Goal: Information Seeking & Learning: Learn about a topic

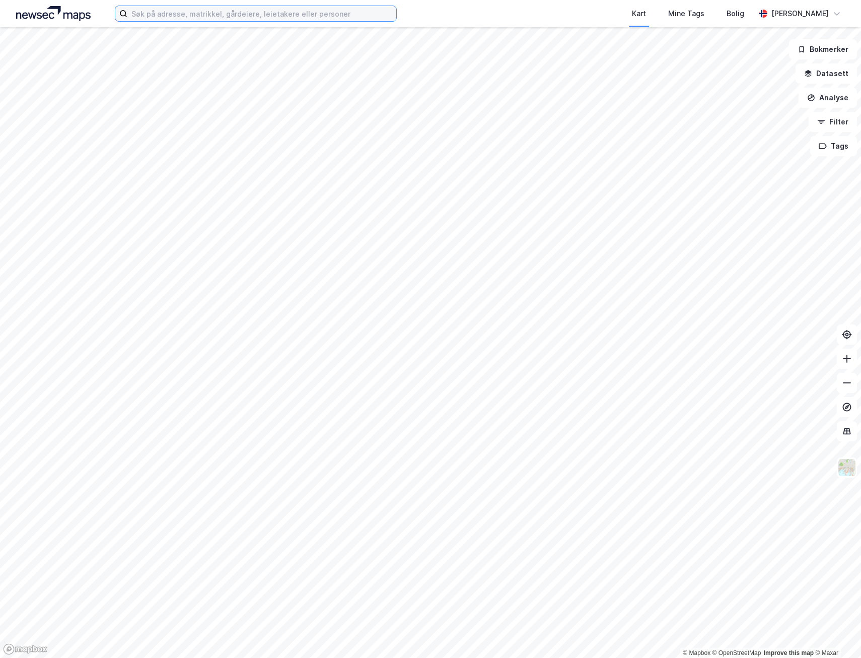
click at [197, 15] on input at bounding box center [261, 13] width 269 height 15
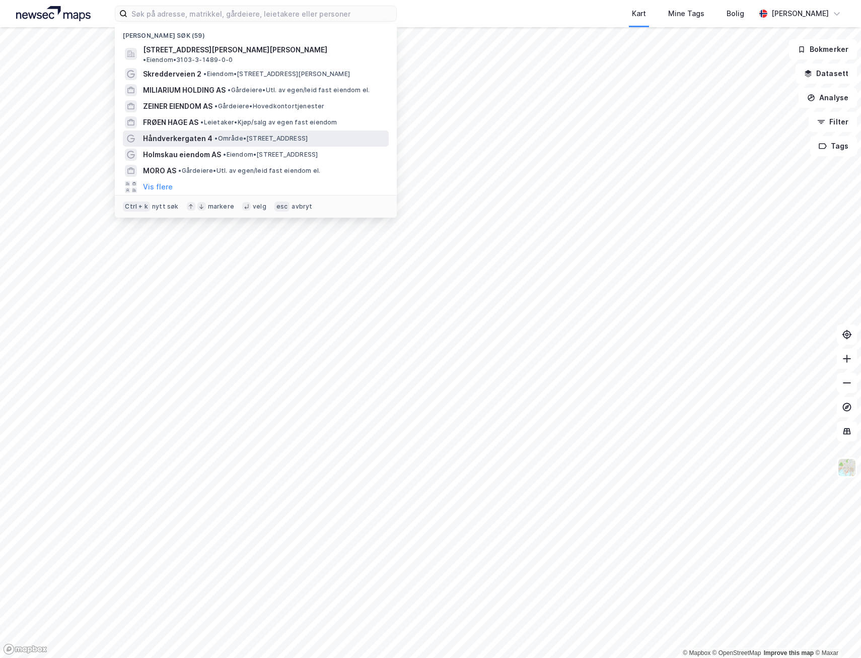
click at [196, 132] on span "Håndverkergaten 4" at bounding box center [178, 138] width 70 height 12
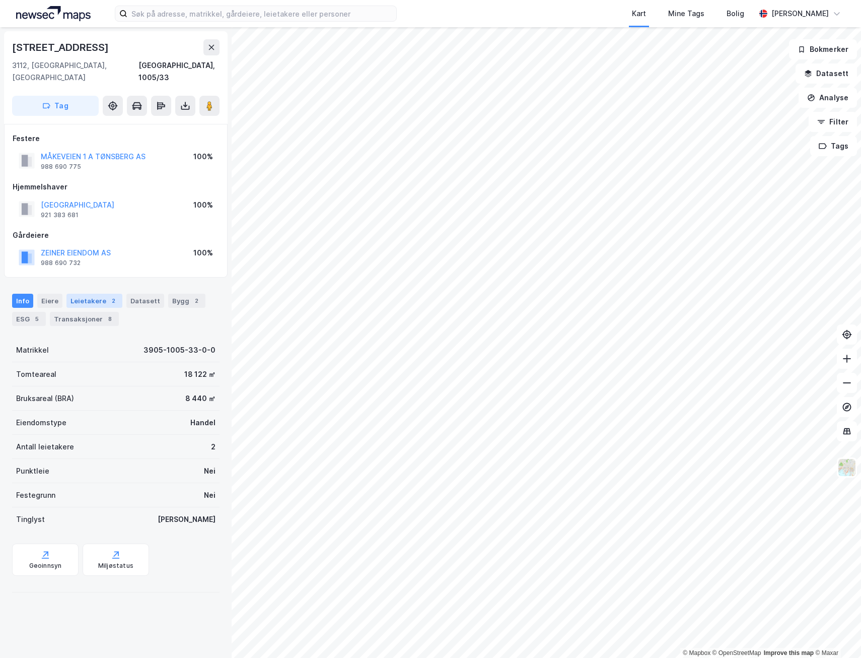
click at [78, 294] on div "Leietakere 2" at bounding box center [94, 301] width 56 height 14
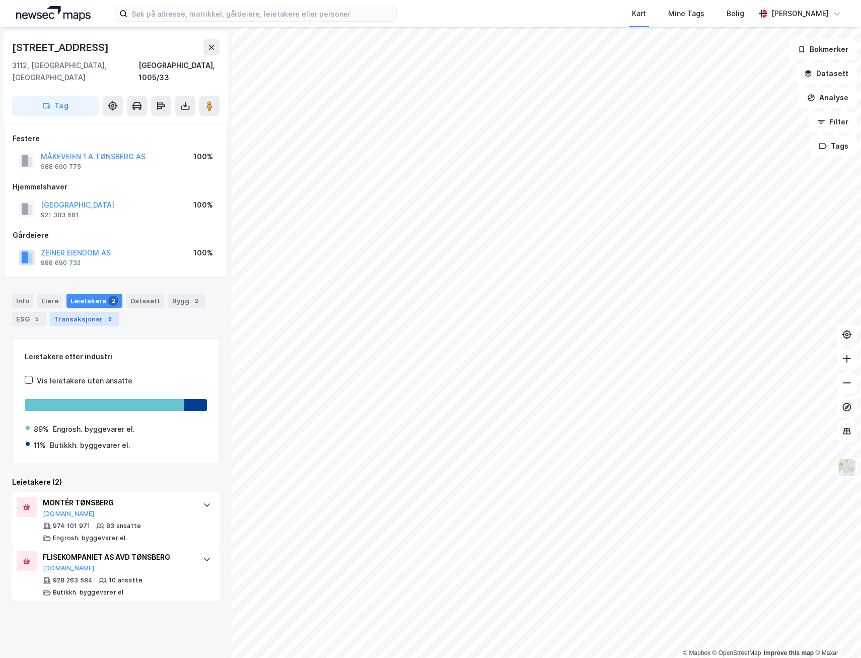
click at [83, 312] on div "Transaksjoner 8" at bounding box center [84, 319] width 69 height 14
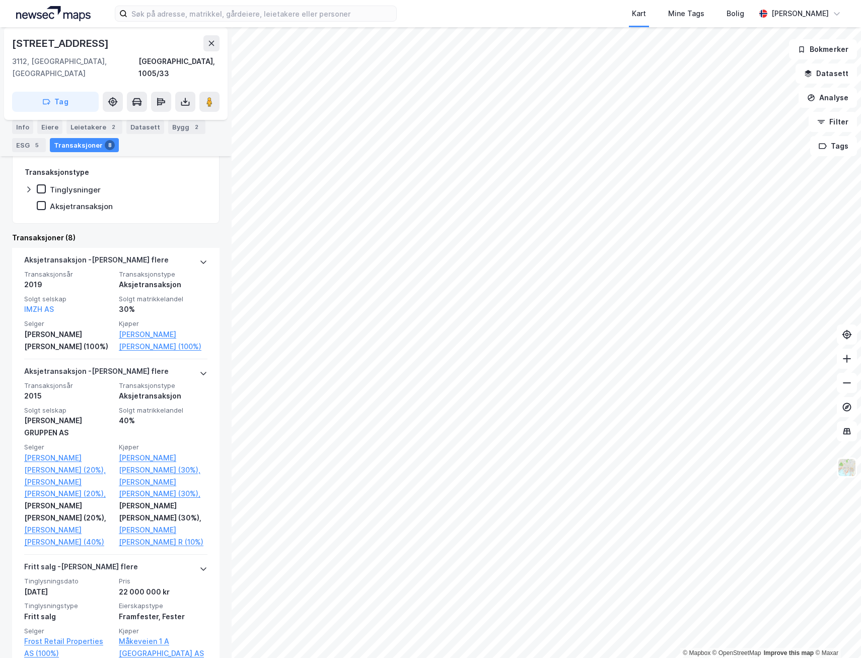
scroll to position [265, 0]
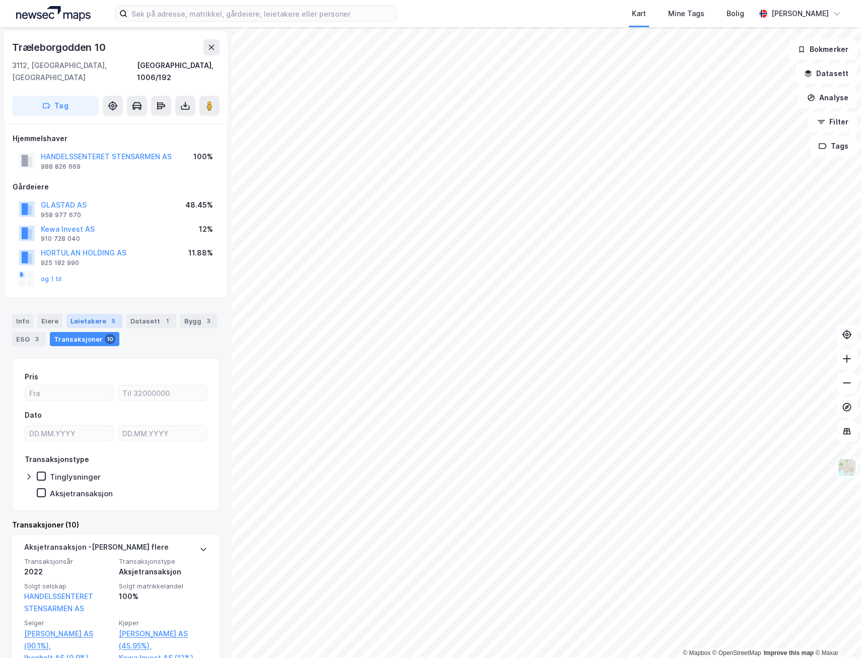
click at [109, 316] on div "5" at bounding box center [113, 321] width 10 height 10
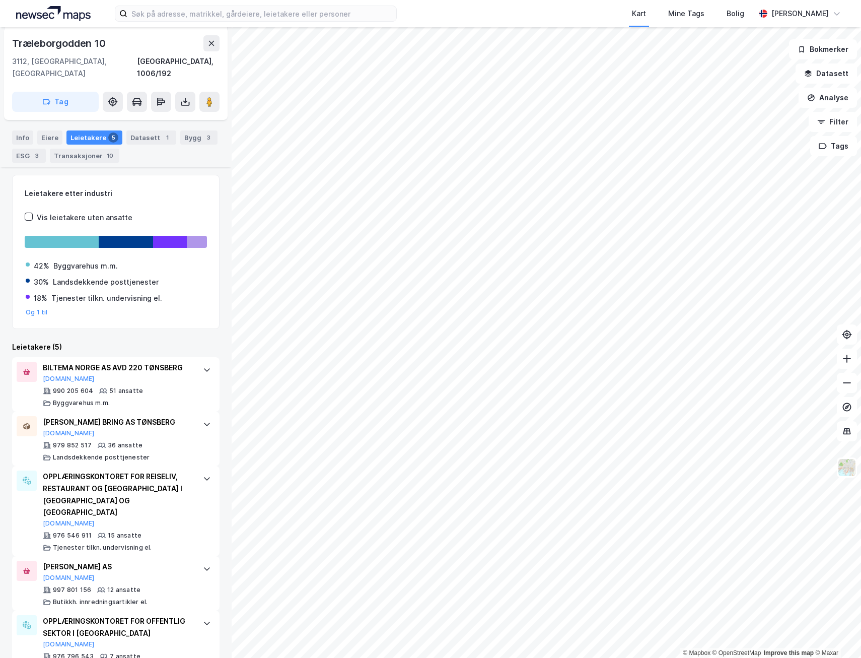
scroll to position [191, 0]
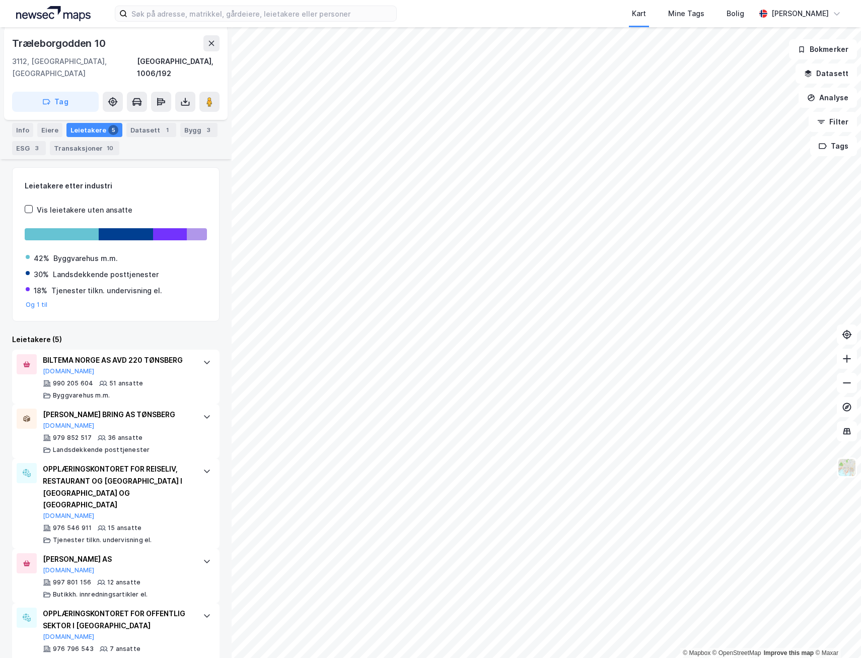
click at [440, 657] on html "Kart Mine Tags [PERSON_NAME] [PERSON_NAME] © Mapbox © OpenStreetMap Improve thi…" at bounding box center [430, 329] width 861 height 658
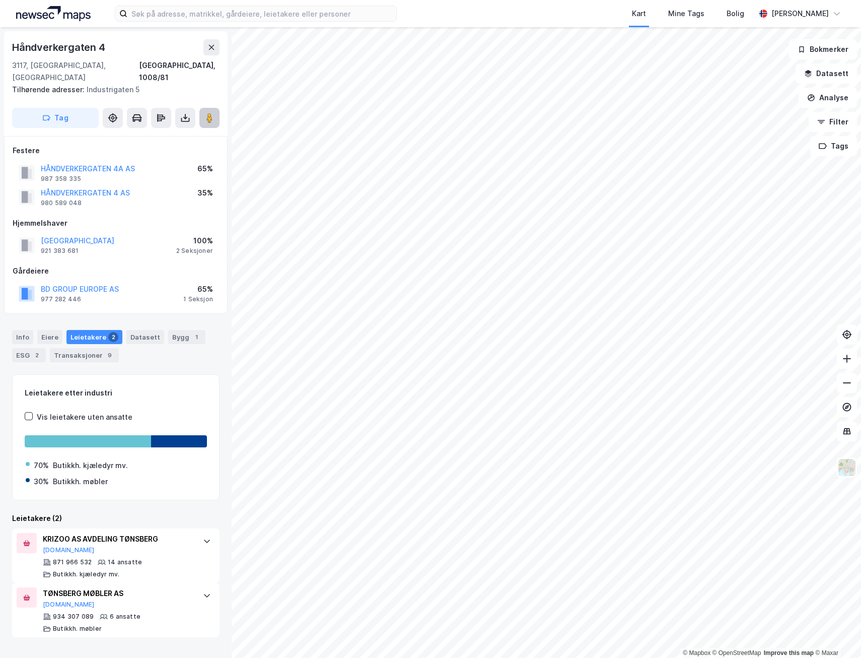
click at [211, 113] on image at bounding box center [209, 118] width 6 height 10
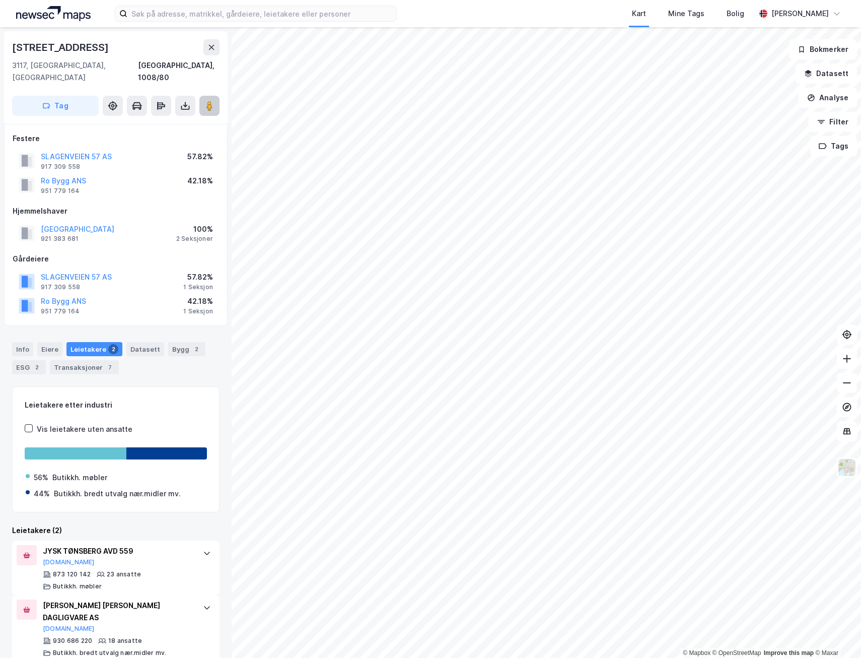
click at [200, 96] on button at bounding box center [209, 106] width 20 height 20
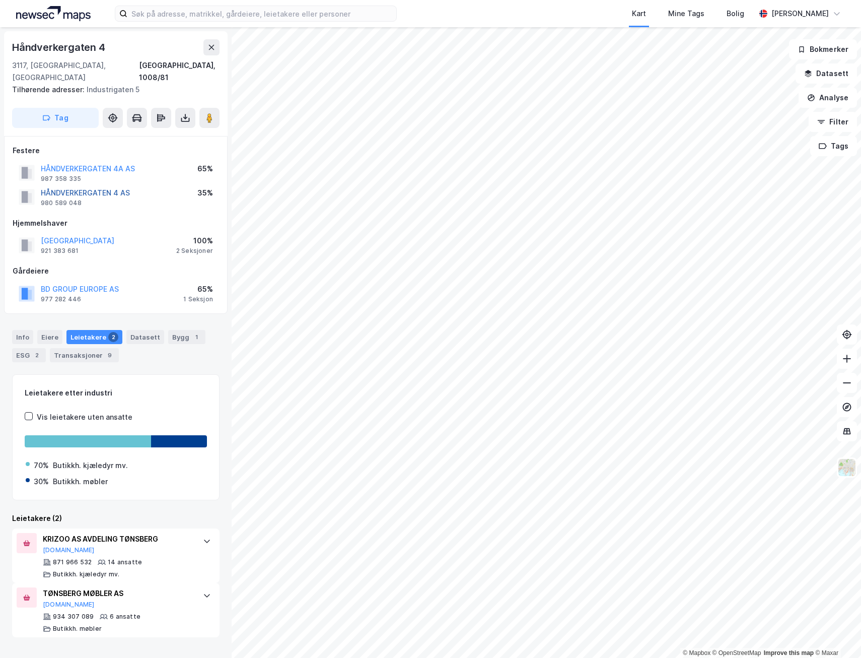
click at [0, 0] on button "HÅNDVERKERGATEN 4 AS" at bounding box center [0, 0] width 0 height 0
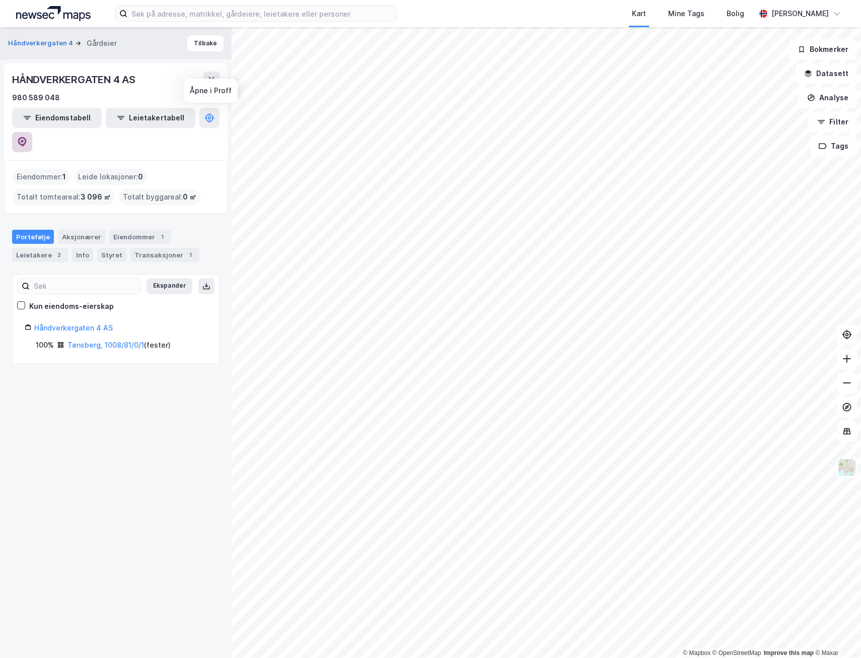
click at [27, 137] on icon at bounding box center [22, 142] width 10 height 10
click at [204, 43] on button "Tilbake" at bounding box center [205, 43] width 36 height 16
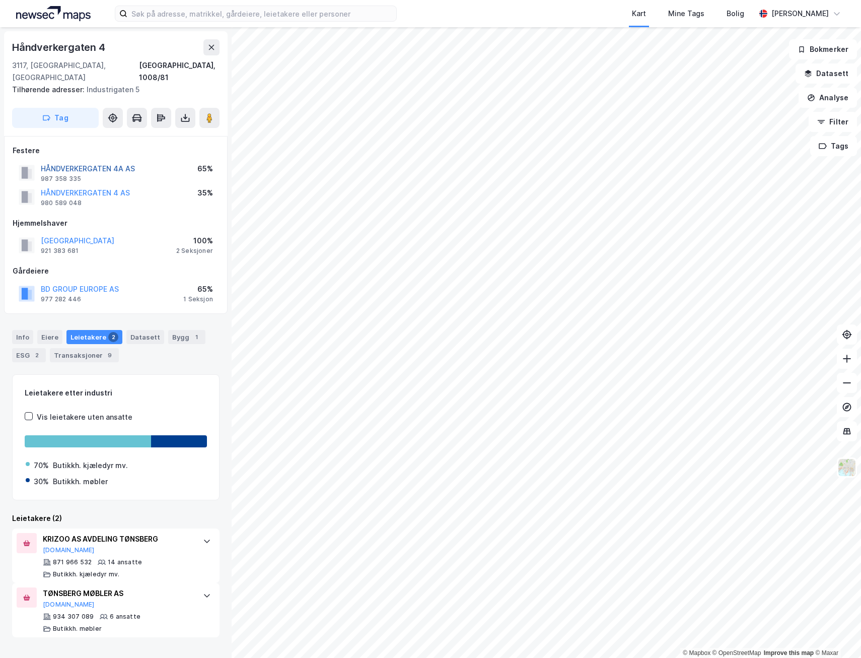
click at [0, 0] on button "HÅNDVERKERGATEN 4A AS" at bounding box center [0, 0] width 0 height 0
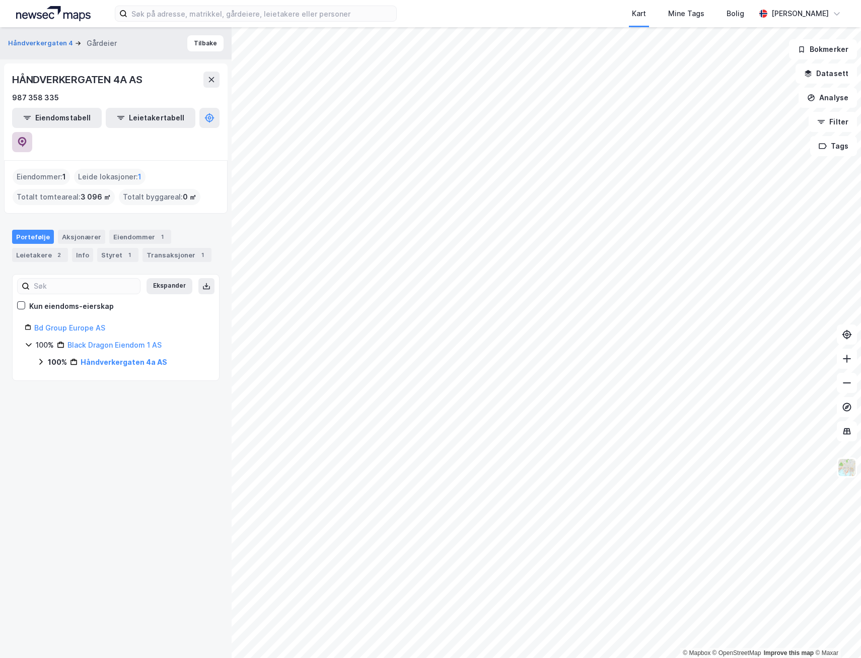
click at [24, 140] on icon at bounding box center [22, 141] width 3 height 3
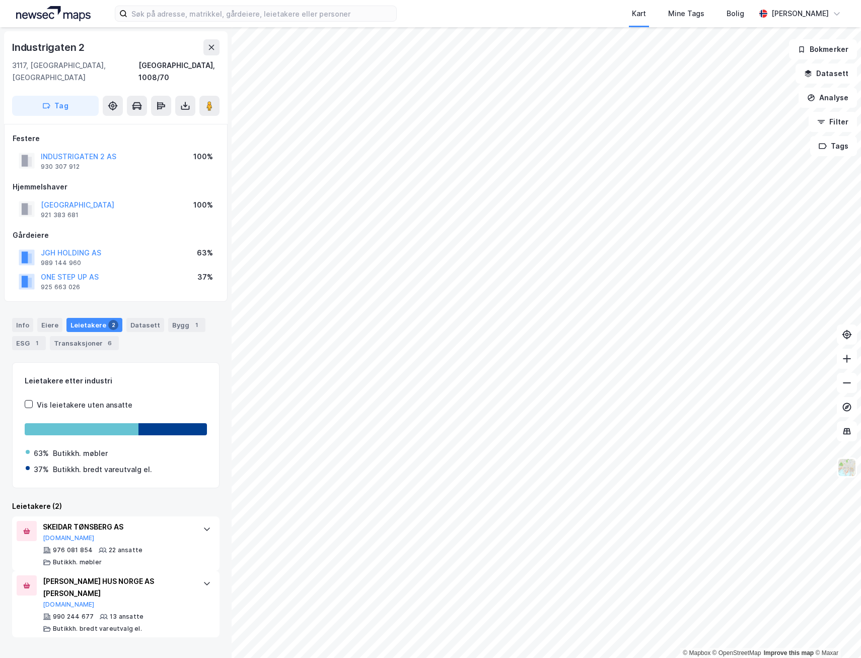
click at [620, 657] on html "Kart Mine Tags [PERSON_NAME] [PERSON_NAME] © Mapbox © OpenStreetMap Improve thi…" at bounding box center [430, 329] width 861 height 658
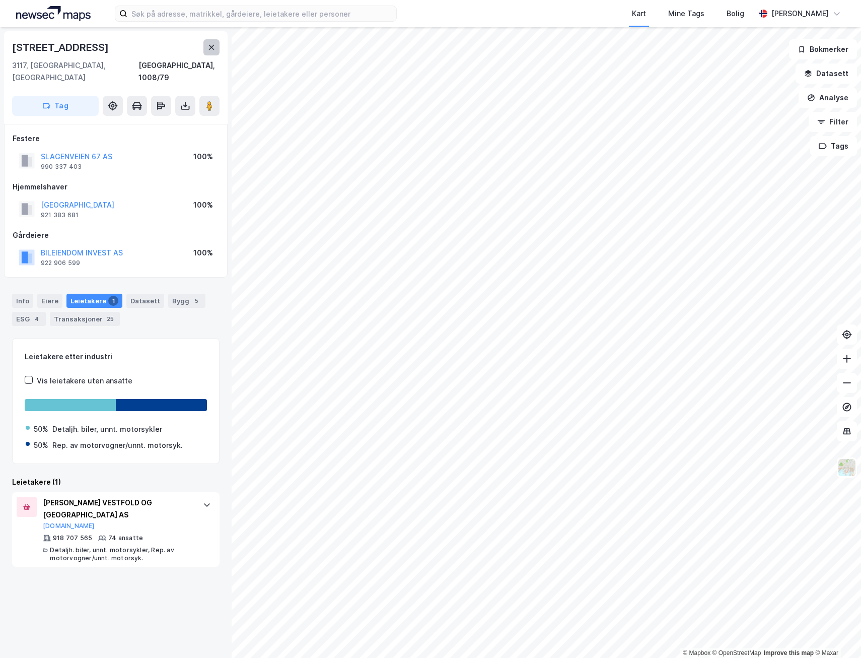
click at [210, 51] on icon at bounding box center [211, 47] width 8 height 8
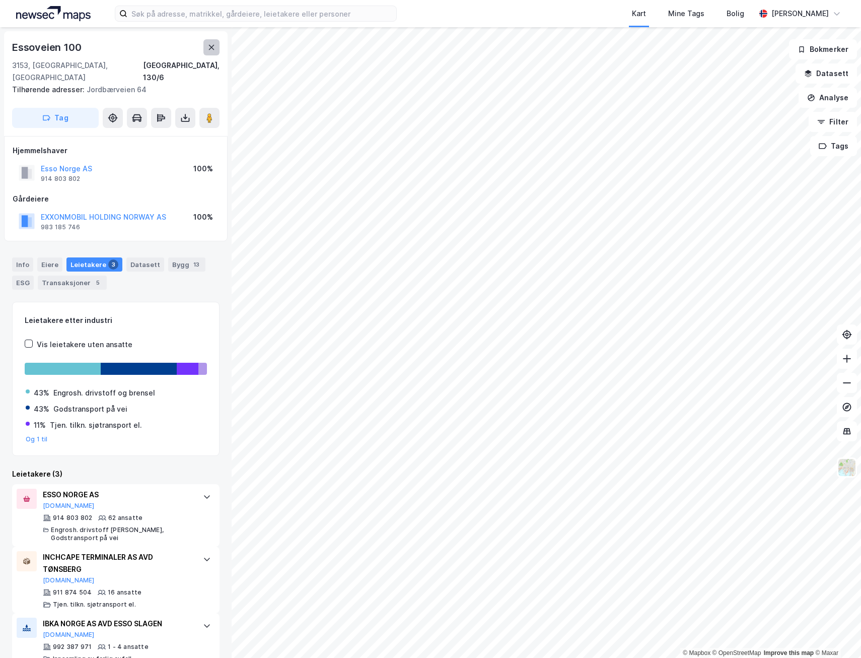
click at [217, 47] on button at bounding box center [211, 47] width 16 height 16
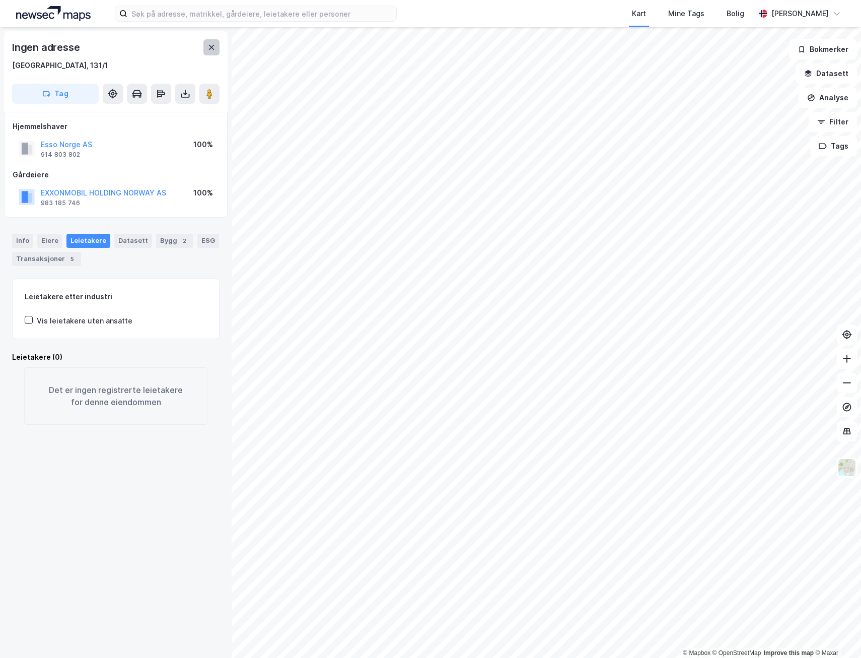
click at [212, 47] on icon at bounding box center [212, 47] width 6 height 5
click at [99, 187] on div "EXXONMOBIL HOLDING NORWAY AS" at bounding box center [103, 193] width 125 height 12
click at [0, 0] on button "EXXONMOBIL HOLDING NORWAY AS" at bounding box center [0, 0] width 0 height 0
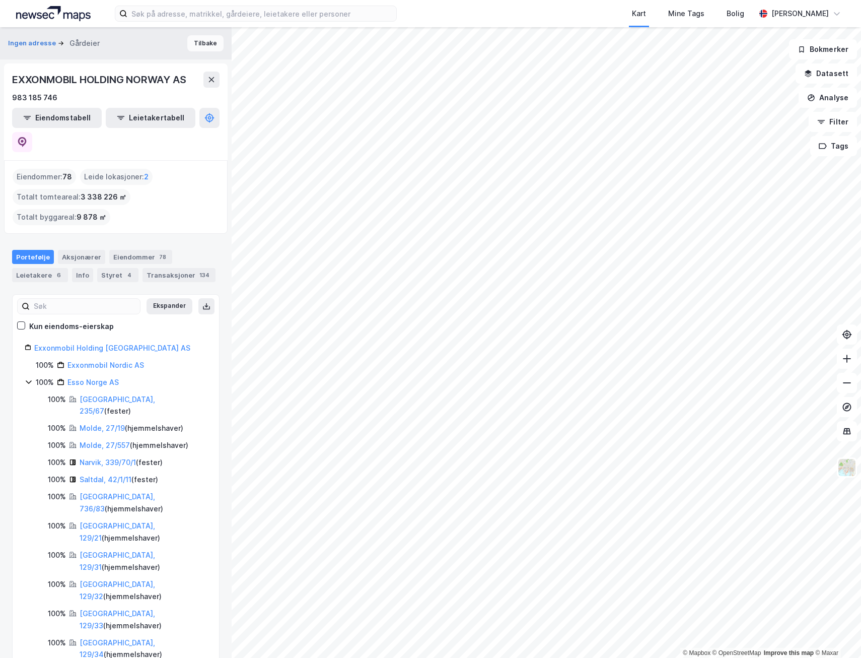
click at [195, 42] on button "Tilbake" at bounding box center [205, 43] width 36 height 16
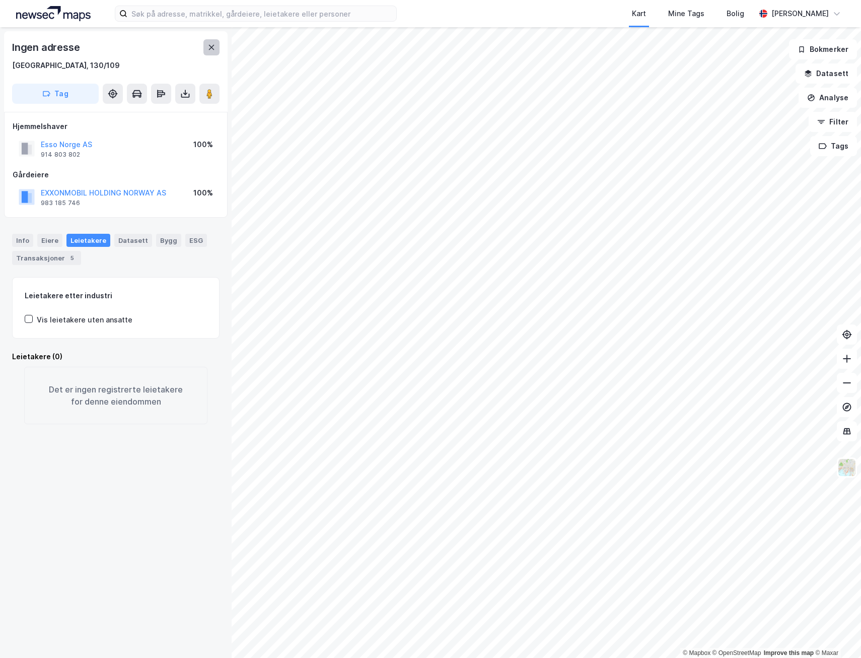
click at [206, 47] on button at bounding box center [211, 47] width 16 height 16
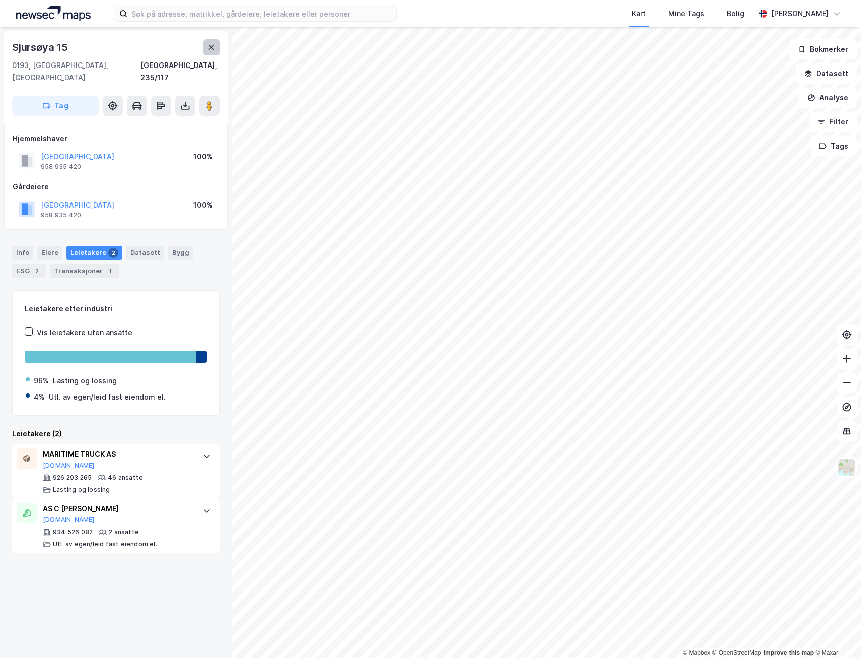
click at [219, 48] on button at bounding box center [211, 47] width 16 height 16
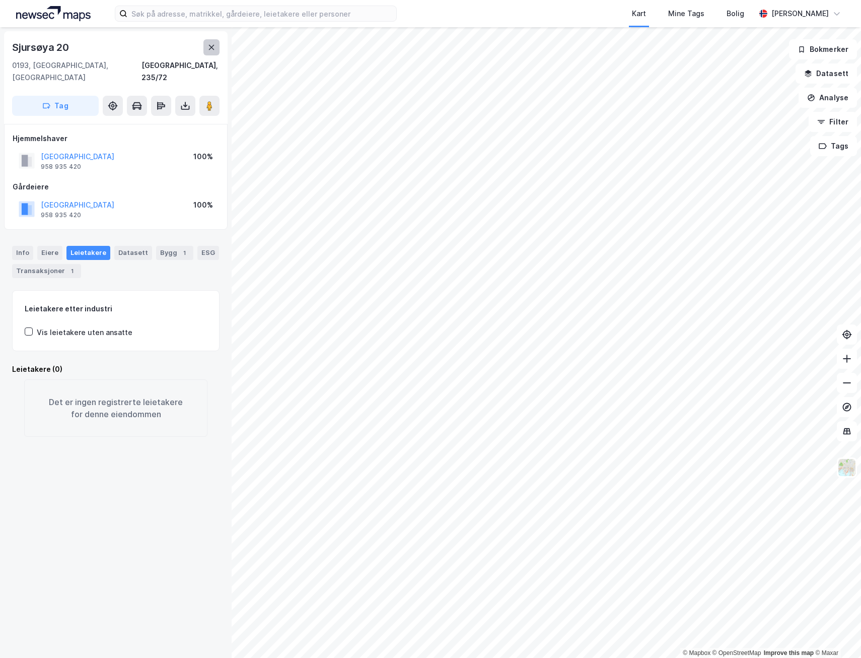
click at [215, 47] on icon at bounding box center [211, 47] width 8 height 8
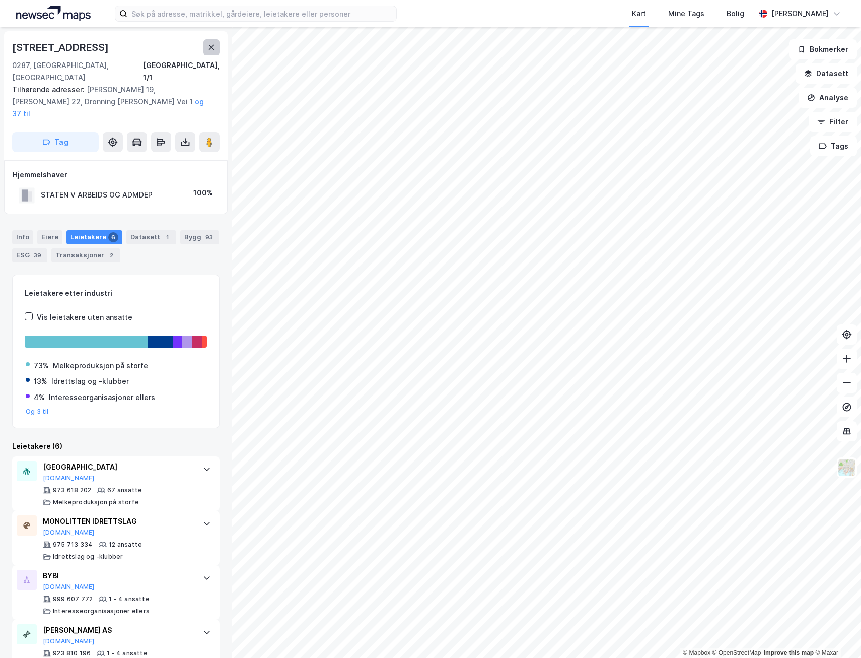
click at [214, 49] on icon at bounding box center [212, 47] width 6 height 5
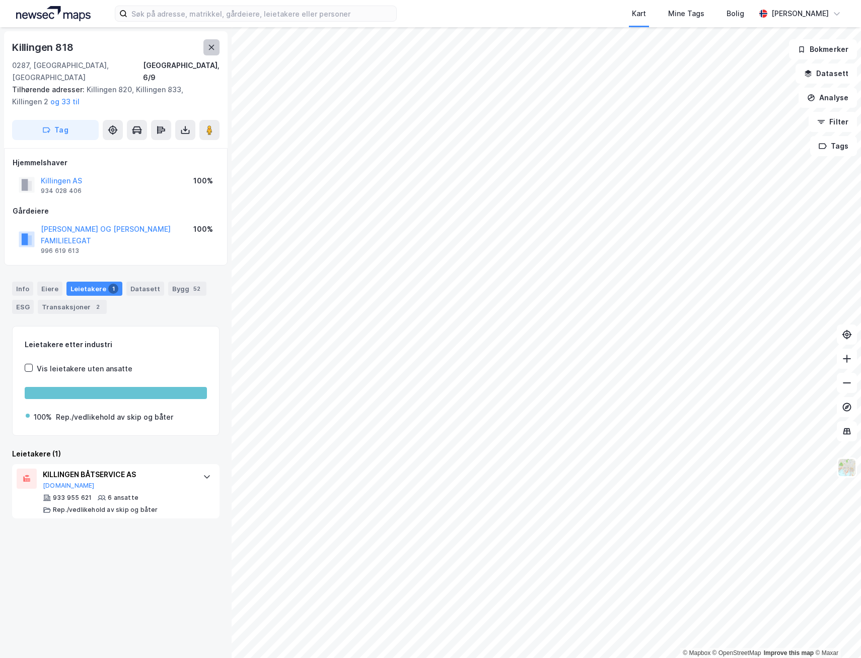
click at [207, 44] on button at bounding box center [211, 47] width 16 height 16
